Goal: Task Accomplishment & Management: Manage account settings

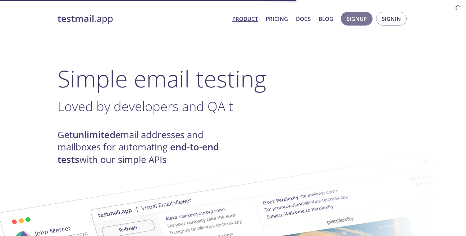
click at [360, 23] on span "Signup" at bounding box center [356, 18] width 20 height 9
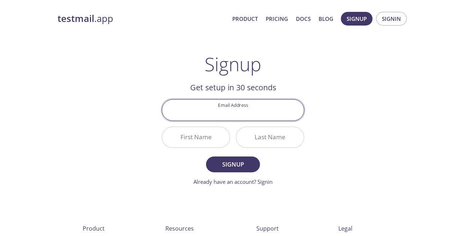
click at [253, 106] on input "Email Address" at bounding box center [233, 110] width 142 height 20
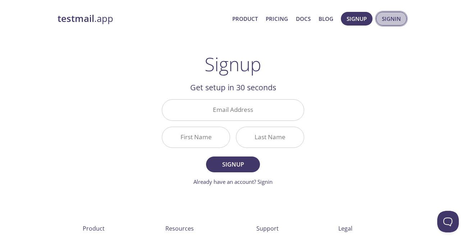
click at [390, 20] on span "Signin" at bounding box center [391, 18] width 19 height 9
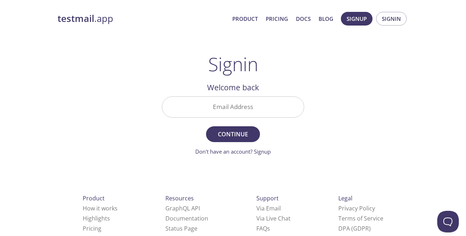
click at [252, 118] on div "Email Address" at bounding box center [233, 106] width 148 height 27
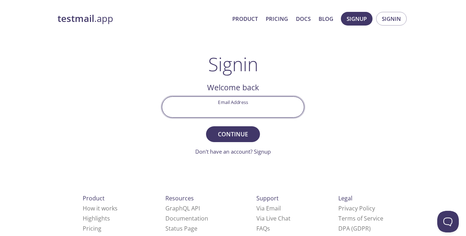
click at [255, 105] on input "Email Address" at bounding box center [233, 107] width 142 height 20
type input "[EMAIL_ADDRESS][DOMAIN_NAME]"
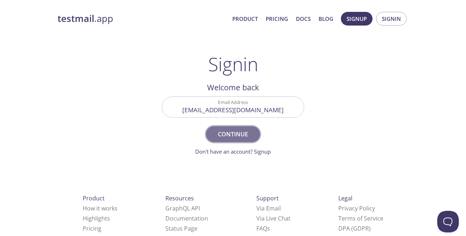
click at [234, 132] on span "Continue" at bounding box center [233, 134] width 38 height 10
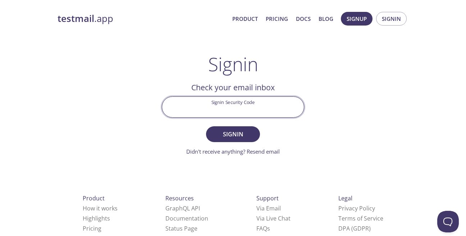
click at [219, 106] on input "Signin Security Code" at bounding box center [233, 107] width 142 height 20
type input "JR665UT"
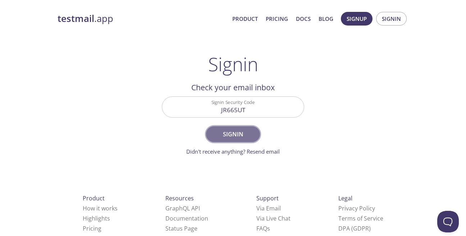
click at [244, 131] on span "Signin" at bounding box center [233, 134] width 38 height 10
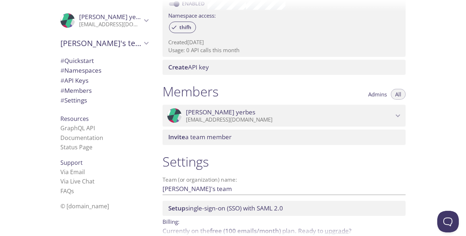
scroll to position [275, 0]
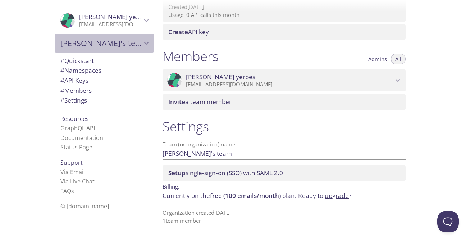
click at [148, 45] on icon "Luis's team" at bounding box center [146, 42] width 9 height 9
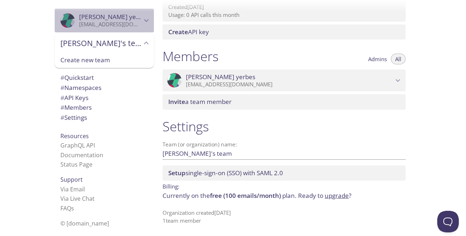
click at [147, 23] on icon "Luis yerbes" at bounding box center [146, 20] width 9 height 9
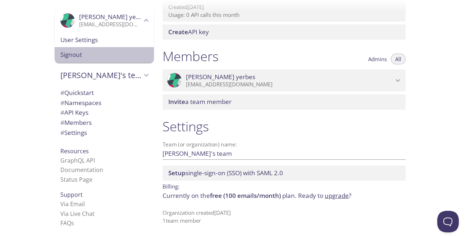
click at [105, 50] on span "Signout" at bounding box center [104, 54] width 88 height 9
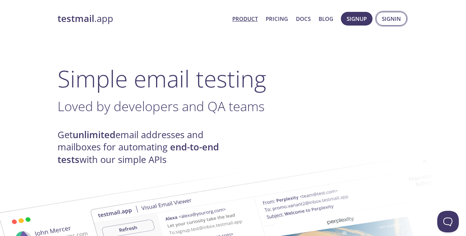
click at [396, 22] on span "Signin" at bounding box center [391, 18] width 19 height 9
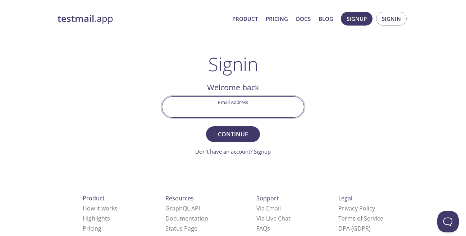
click at [254, 104] on input "Email Address" at bounding box center [233, 107] width 142 height 20
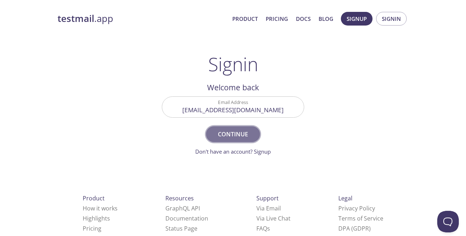
click at [228, 133] on span "Continue" at bounding box center [233, 134] width 38 height 10
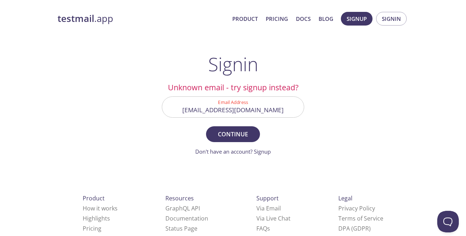
click at [241, 111] on input "[EMAIL_ADDRESS][DOMAIN_NAME]" at bounding box center [233, 107] width 142 height 20
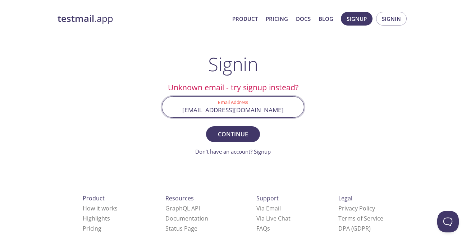
click at [241, 111] on input "[EMAIL_ADDRESS][DOMAIN_NAME]" at bounding box center [233, 107] width 142 height 20
type input "[EMAIL_ADDRESS][DOMAIN_NAME]"
click at [244, 135] on span "Continue" at bounding box center [233, 134] width 38 height 10
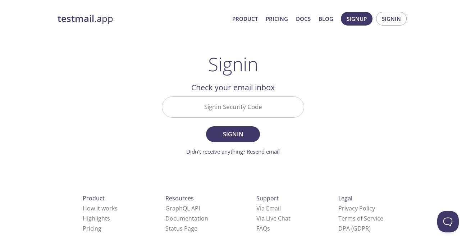
click at [249, 110] on input "Signin Security Code" at bounding box center [233, 107] width 142 height 20
click at [249, 131] on span "Signin" at bounding box center [233, 134] width 38 height 10
click at [241, 108] on input "TK4TFAL" at bounding box center [233, 107] width 142 height 20
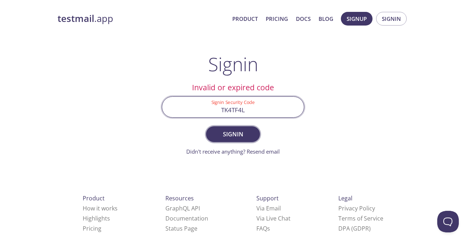
type input "TK4TF4L"
click at [252, 138] on button "Signin" at bounding box center [233, 134] width 54 height 16
